Goal: Transaction & Acquisition: Obtain resource

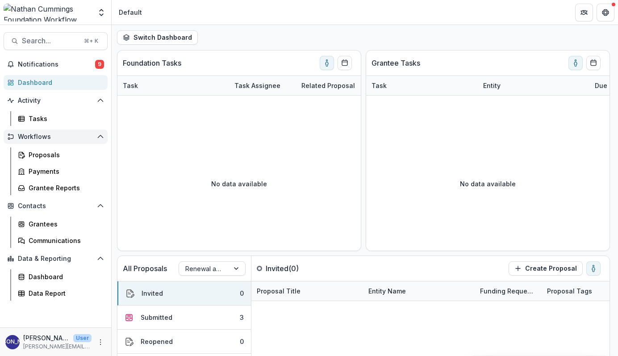
click at [38, 137] on span "Workflows" at bounding box center [55, 137] width 75 height 8
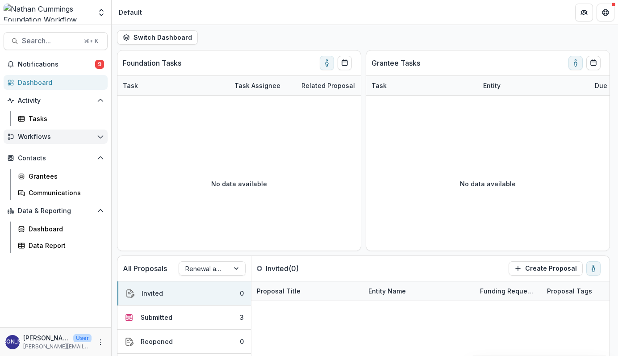
click at [38, 137] on span "Workflows" at bounding box center [55, 137] width 75 height 8
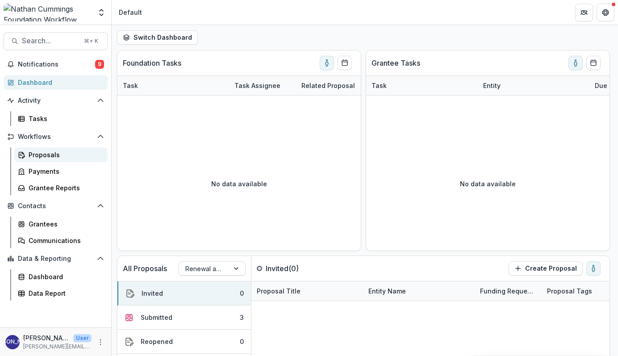
click at [41, 153] on div "Proposals" at bounding box center [65, 154] width 72 height 9
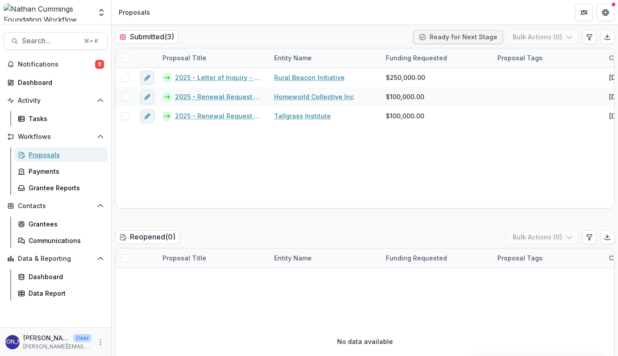
scroll to position [268, 0]
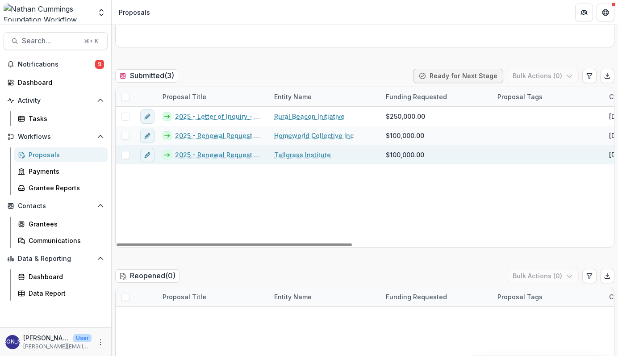
click at [215, 154] on link "2025 - Renewal Request Application" at bounding box center [219, 154] width 88 height 9
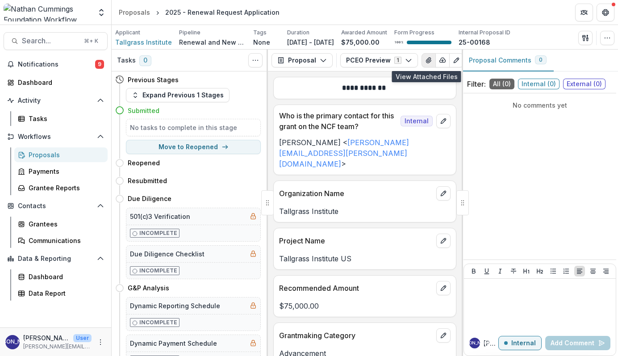
click at [428, 62] on icon "View Attached Files" at bounding box center [428, 60] width 7 height 7
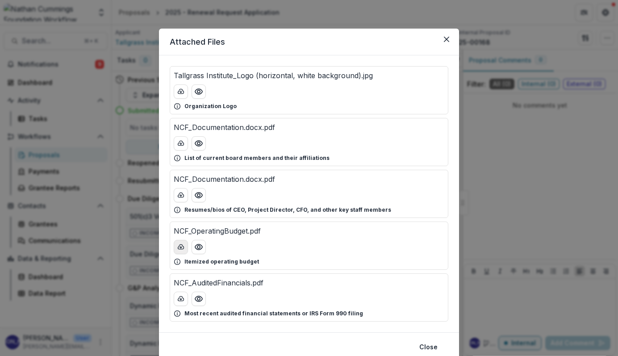
click at [178, 246] on icon "download-button" at bounding box center [180, 246] width 7 height 7
click at [181, 144] on line "download-button" at bounding box center [181, 143] width 0 height 2
click at [432, 346] on button "Close" at bounding box center [428, 347] width 29 height 14
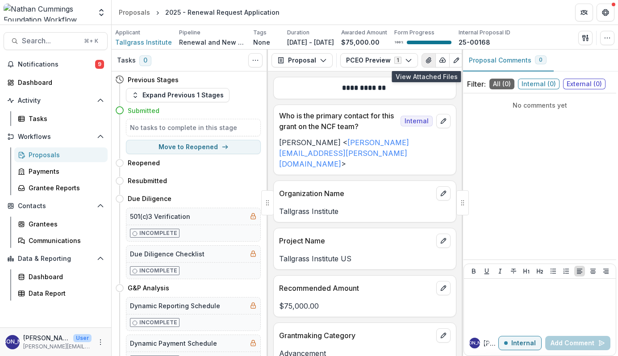
click at [426, 61] on icon "View Attached Files" at bounding box center [428, 60] width 5 height 5
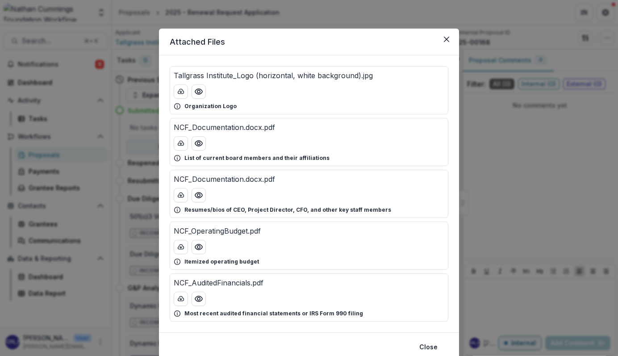
scroll to position [34, 0]
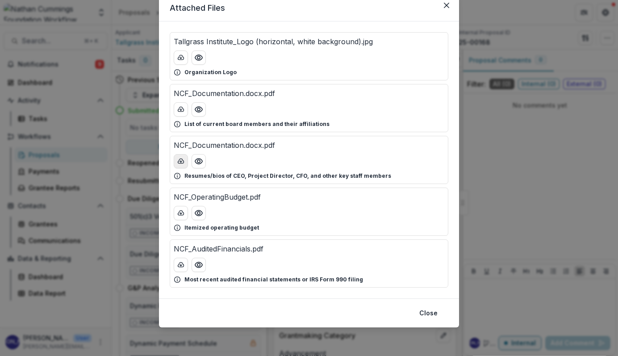
click at [178, 160] on icon "download-button" at bounding box center [180, 161] width 7 height 7
click at [179, 217] on button "download-button" at bounding box center [181, 213] width 14 height 14
